Goal: Task Accomplishment & Management: Use online tool/utility

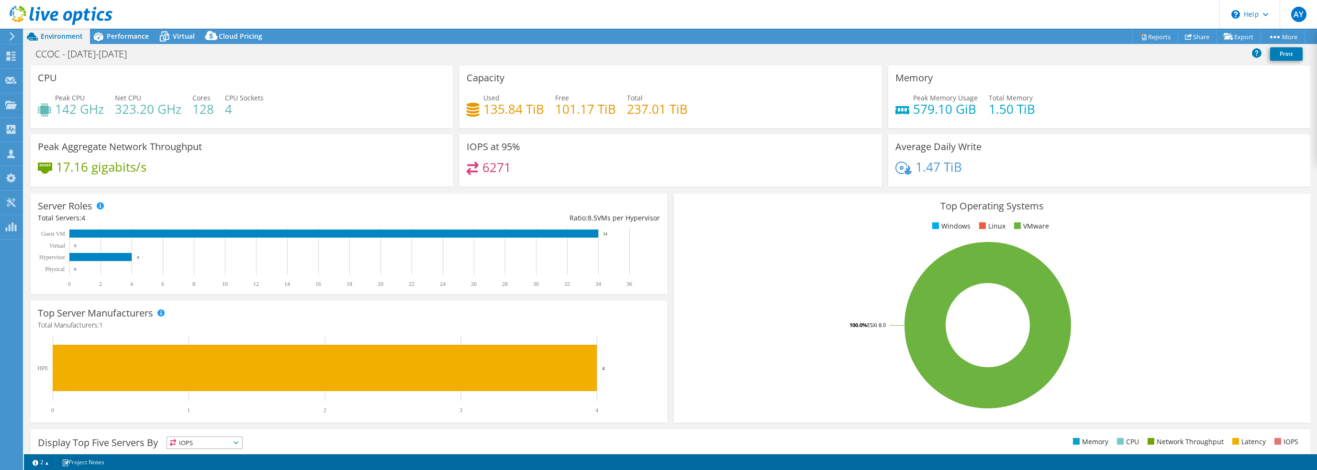
select select "USEast"
select select "USD"
select select "USEast"
select select "USD"
